Goal: Information Seeking & Learning: Check status

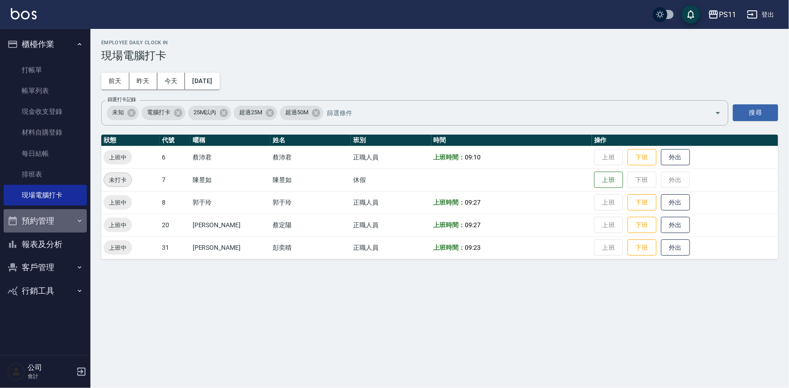
click at [52, 210] on button "預約管理" at bounding box center [45, 221] width 83 height 24
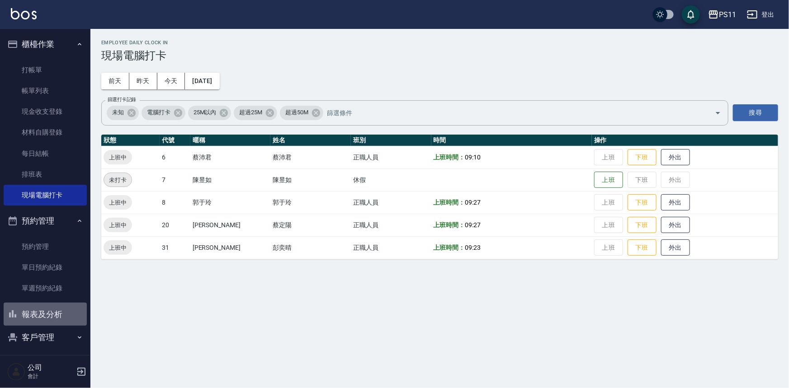
click at [51, 320] on button "報表及分析" at bounding box center [45, 315] width 83 height 24
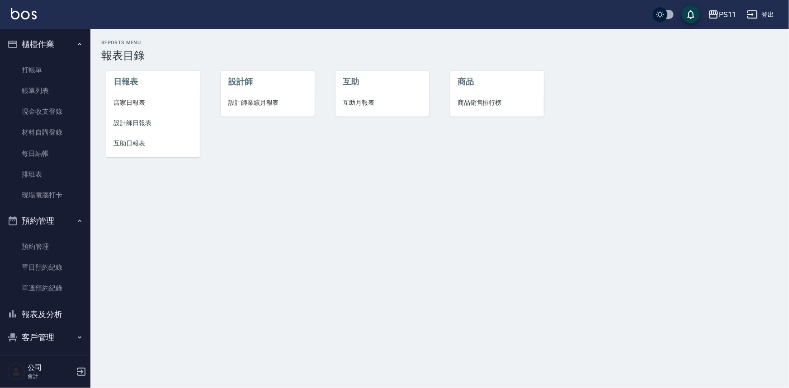
click at [143, 142] on span "互助日報表" at bounding box center [152, 143] width 79 height 9
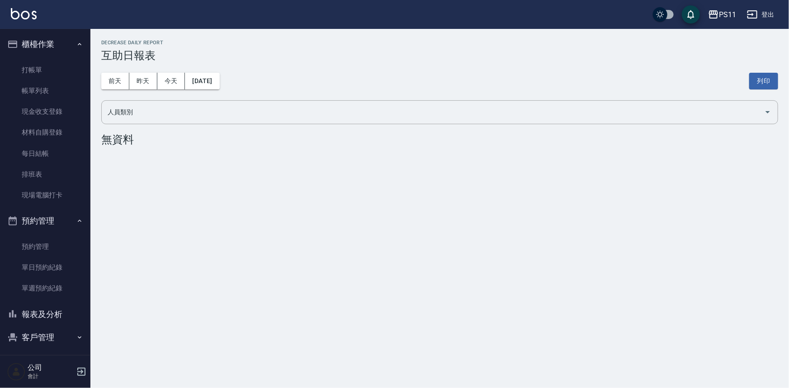
click at [242, 77] on div "[DATE] [DATE] [DATE] [DATE] 列印" at bounding box center [439, 81] width 677 height 38
click at [235, 79] on div "[DATE] [DATE] [DATE] [DATE] 列印" at bounding box center [439, 81] width 677 height 38
click at [219, 84] on button "[DATE]" at bounding box center [202, 81] width 34 height 17
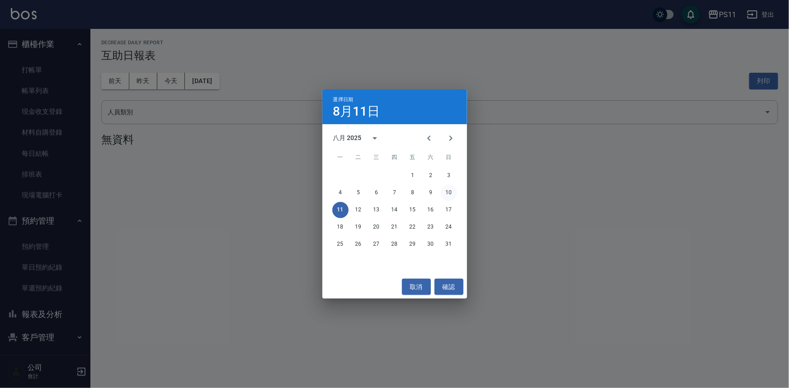
click at [449, 189] on button "10" at bounding box center [449, 193] width 16 height 16
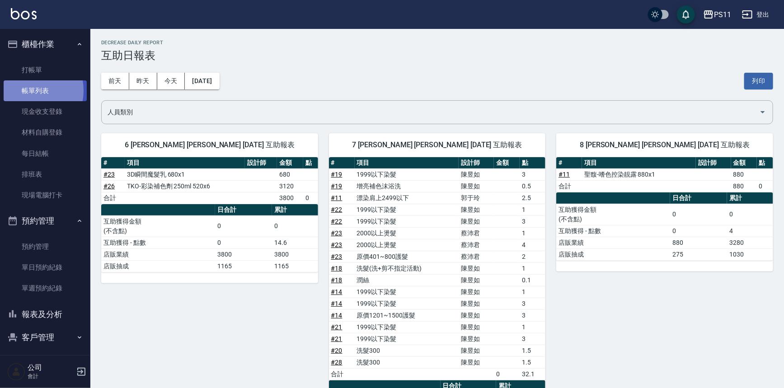
click at [28, 91] on link "帳單列表" at bounding box center [45, 90] width 83 height 21
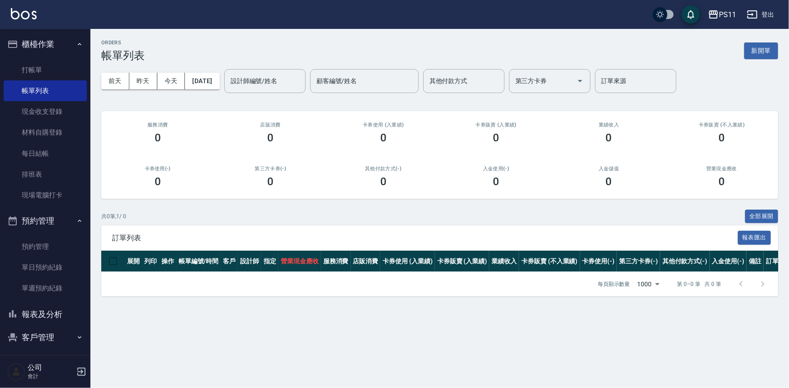
click at [36, 333] on button "客戶管理" at bounding box center [45, 338] width 83 height 24
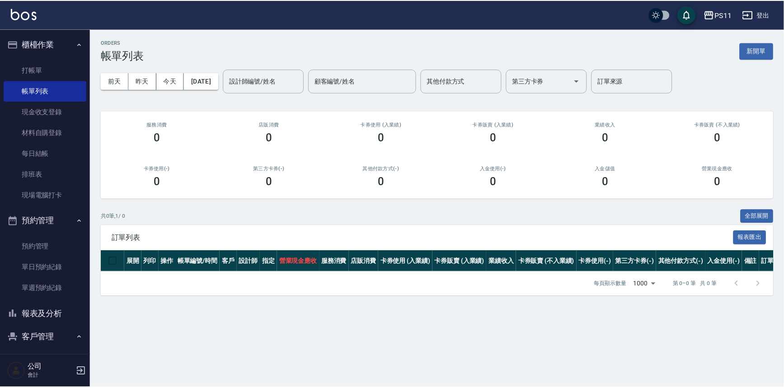
scroll to position [82, 0]
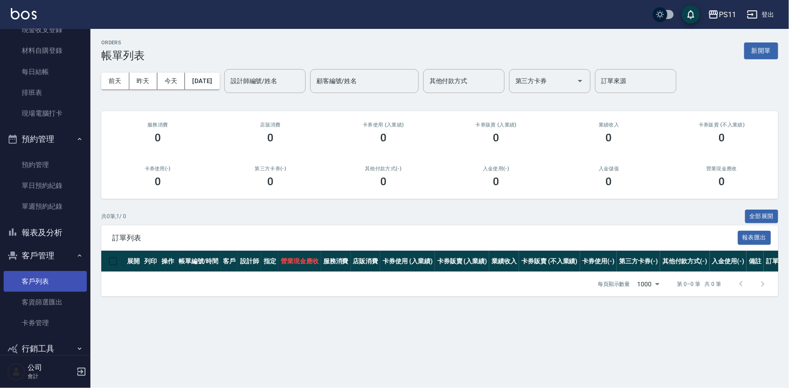
click at [40, 279] on link "客戶列表" at bounding box center [45, 281] width 83 height 21
